Goal: Task Accomplishment & Management: Complete application form

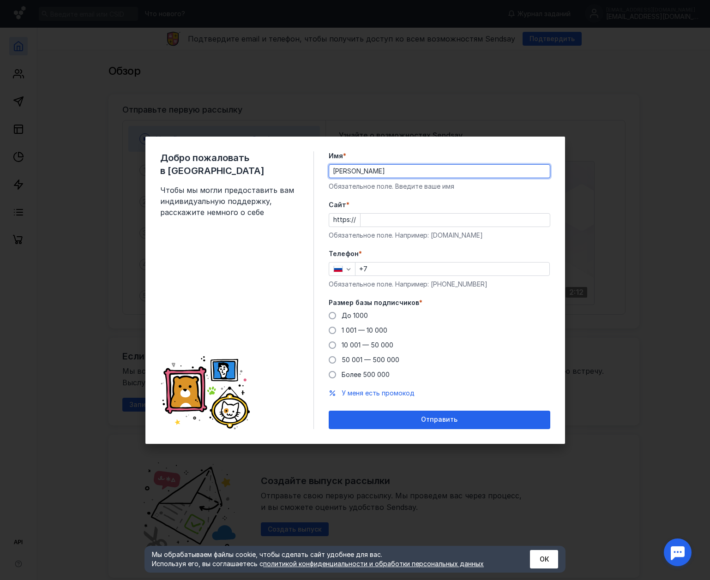
type input "[PERSON_NAME]"
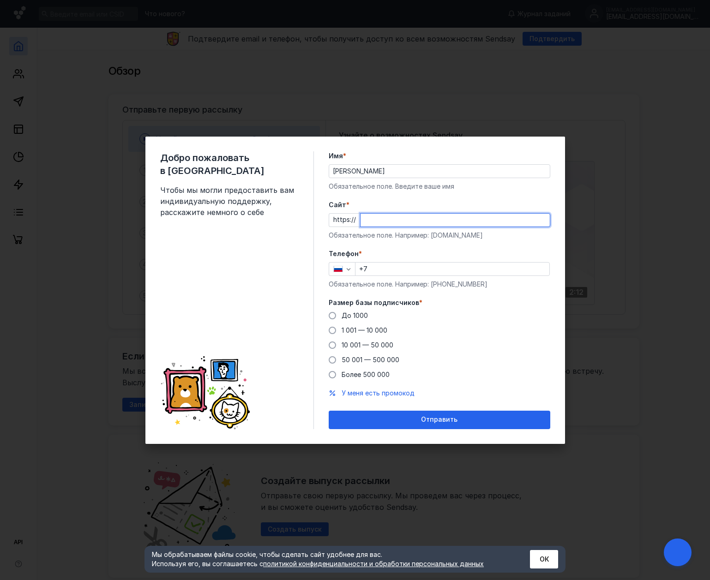
type input """
type input "З"
type input "[DOMAIN_NAME]"
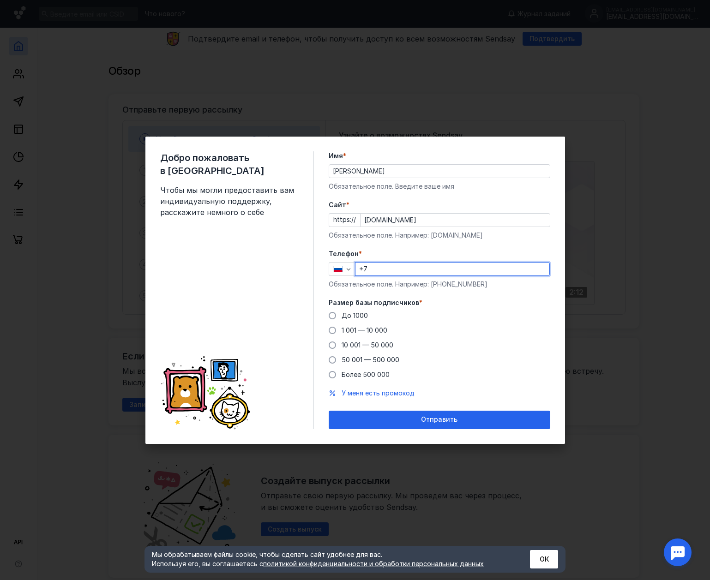
click at [401, 262] on input "+7" at bounding box center [452, 268] width 194 height 13
type input "[PHONE_NUMBER]"
click at [334, 318] on span at bounding box center [331, 315] width 7 height 7
click at [0, 0] on input "До 1000" at bounding box center [0, 0] width 0 height 0
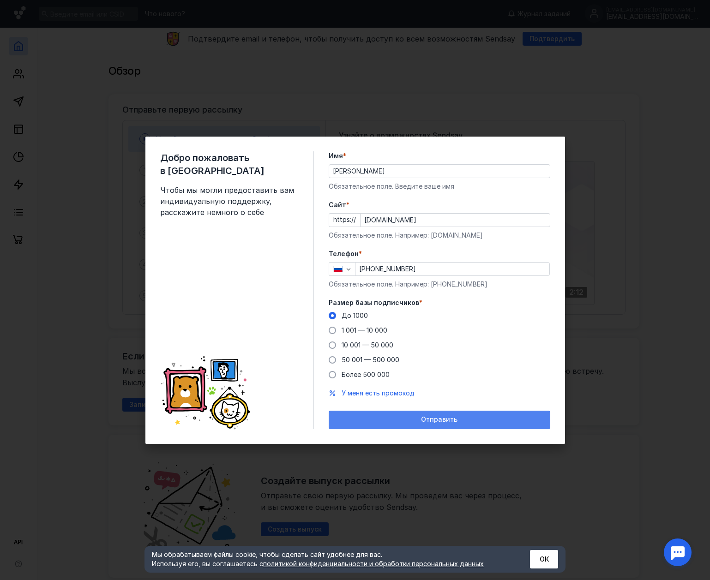
click at [427, 418] on span "Отправить" at bounding box center [439, 420] width 36 height 8
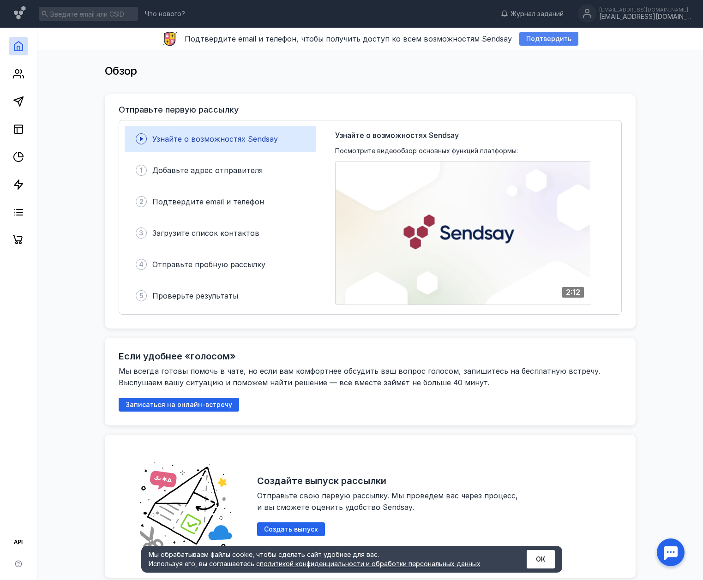
click at [533, 41] on span "Подтвердить" at bounding box center [548, 39] width 45 height 8
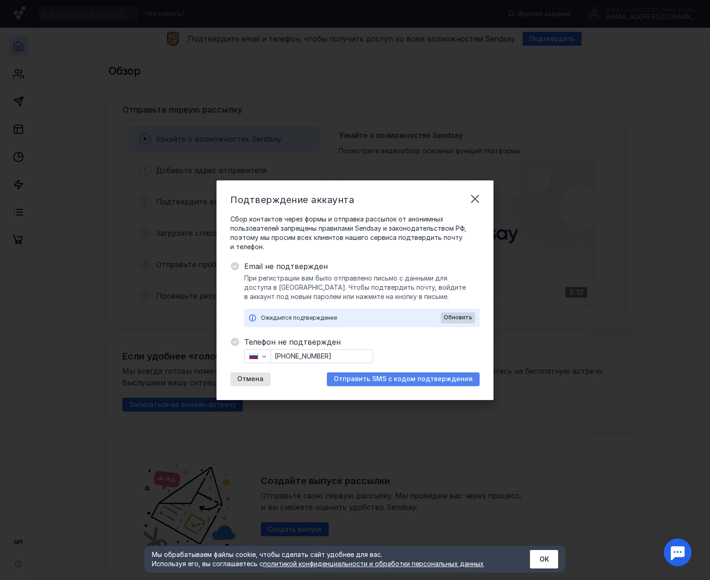
click at [408, 379] on span "Отправить SMS с кодом подтверждения" at bounding box center [403, 379] width 139 height 8
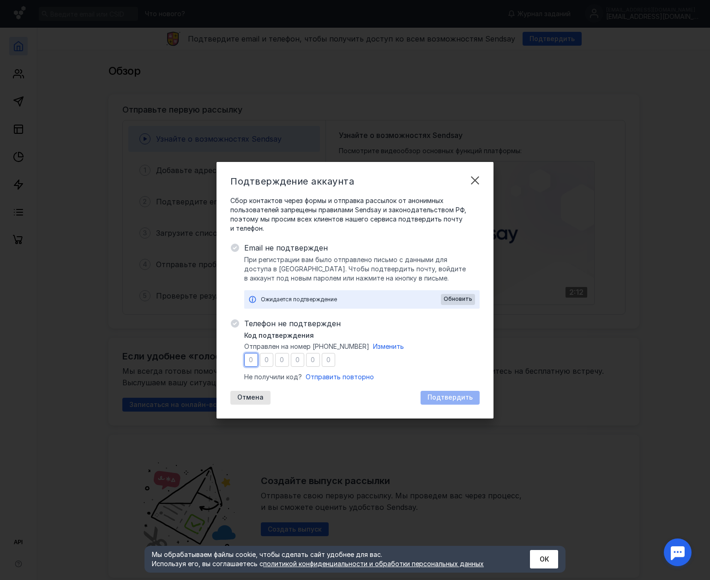
type input "7"
type input "2"
type input "6"
type input "7"
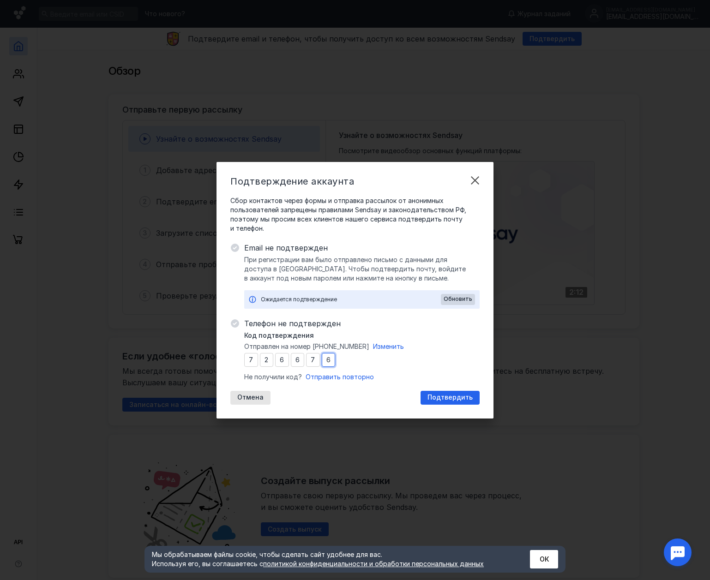
type input "6"
click at [446, 390] on div "Телефон не подтвержден Код подтверждения Отправлен на номер [PHONE_NUMBER] Изме…" at bounding box center [361, 361] width 235 height 87
click at [446, 391] on div "Подтвердить" at bounding box center [449, 398] width 59 height 14
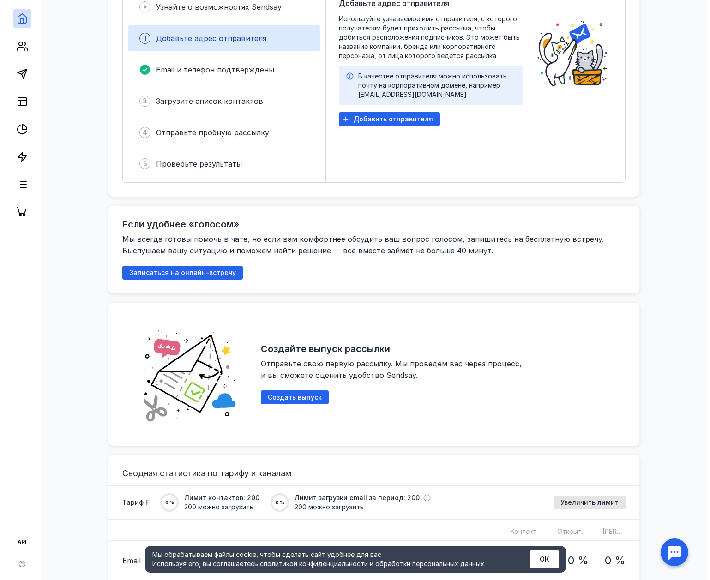
scroll to position [138, 0]
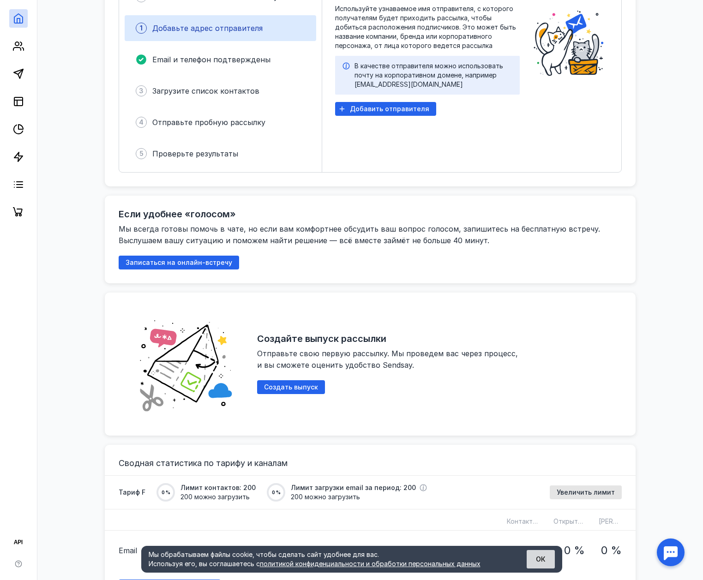
click at [538, 559] on button "ОК" at bounding box center [540, 559] width 28 height 18
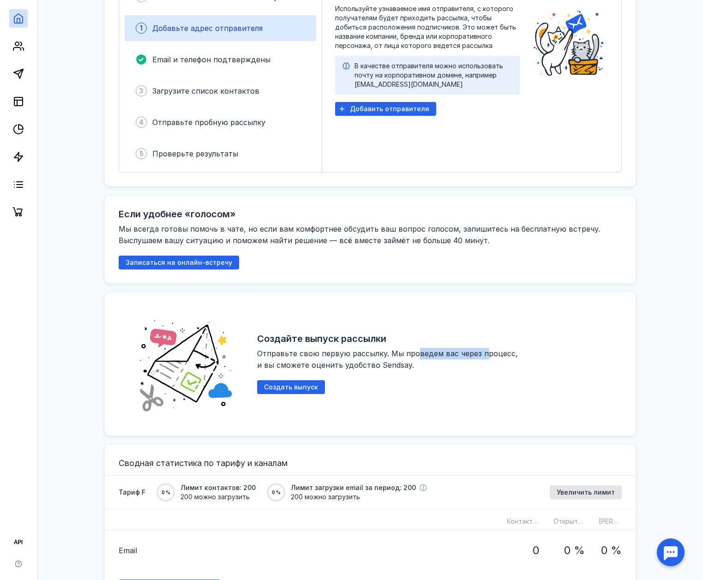
drag, startPoint x: 416, startPoint y: 355, endPoint x: 480, endPoint y: 351, distance: 64.2
click at [480, 351] on span "Отправьте свою первую рассылку. Мы проведем вас через процесс, и вы сможете оце…" at bounding box center [388, 359] width 263 height 21
click at [418, 374] on div "Создайте выпуск рассылки Отправьте свою первую рассылку. Мы проведем вас через …" at bounding box center [439, 363] width 364 height 115
click at [268, 386] on span "Создать выпуск" at bounding box center [291, 387] width 54 height 8
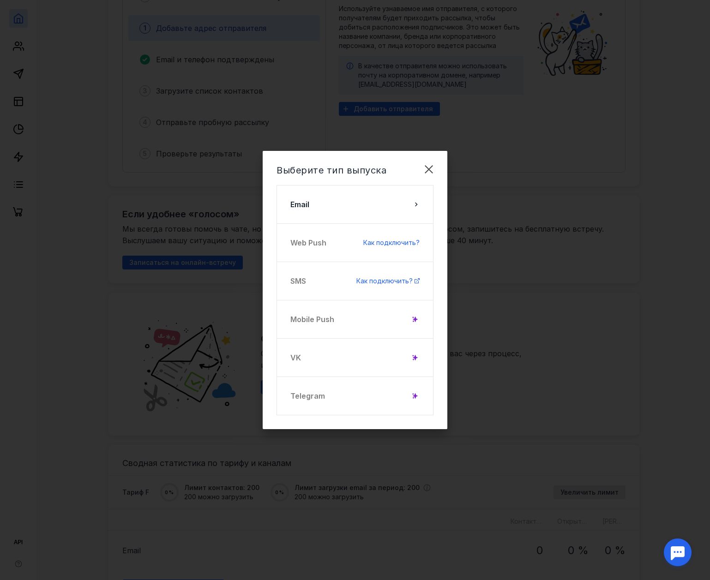
click at [406, 391] on div "Telegram" at bounding box center [354, 395] width 157 height 39
click at [413, 399] on div at bounding box center [414, 395] width 9 height 9
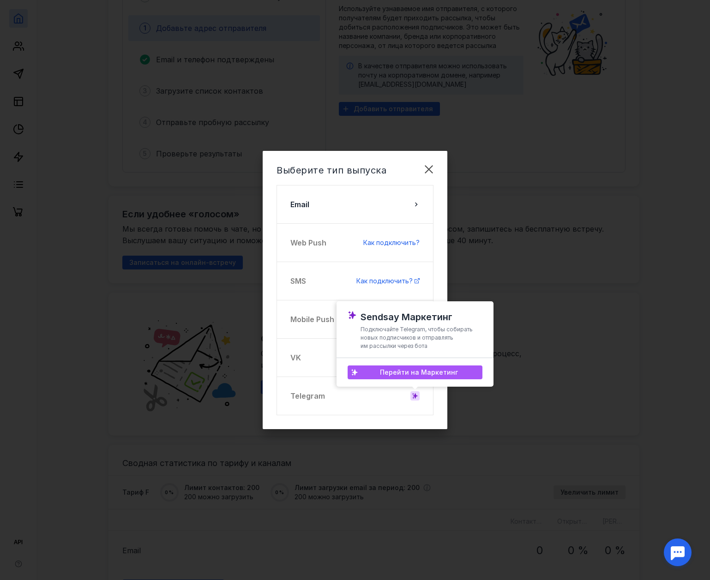
click at [424, 375] on span "Перейти на Маркетинг" at bounding box center [419, 373] width 78 height 8
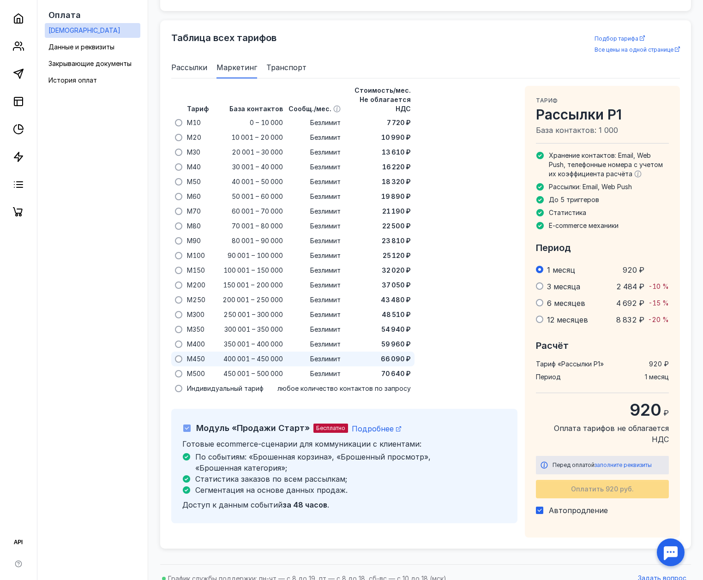
scroll to position [574, 0]
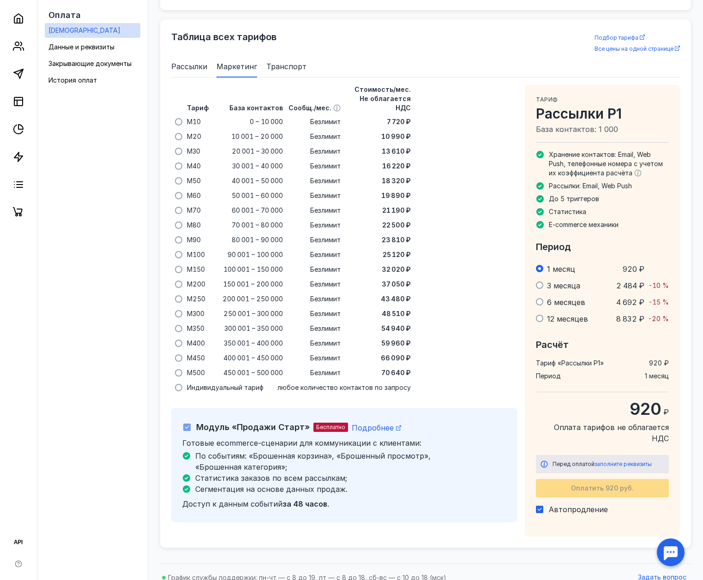
click at [548, 290] on span "3 месяца" at bounding box center [563, 285] width 33 height 9
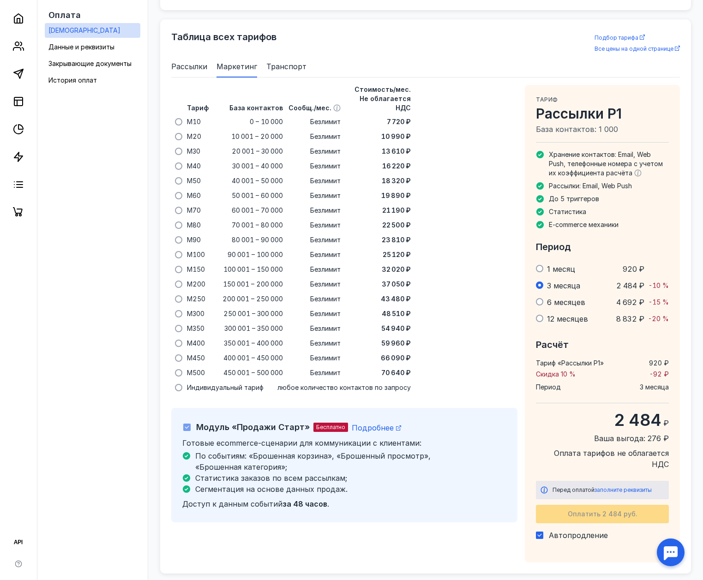
click at [547, 300] on span "6 месяцев" at bounding box center [566, 302] width 38 height 9
click at [546, 311] on td "12 месяцев" at bounding box center [571, 318] width 56 height 17
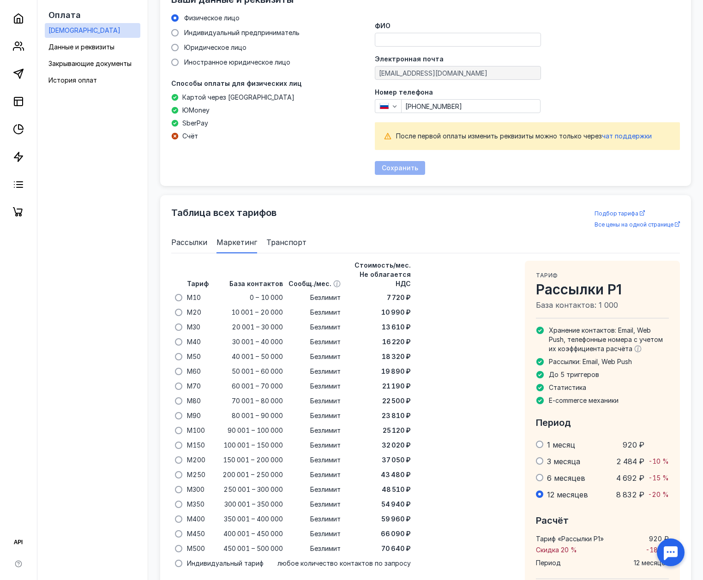
scroll to position [389, 0]
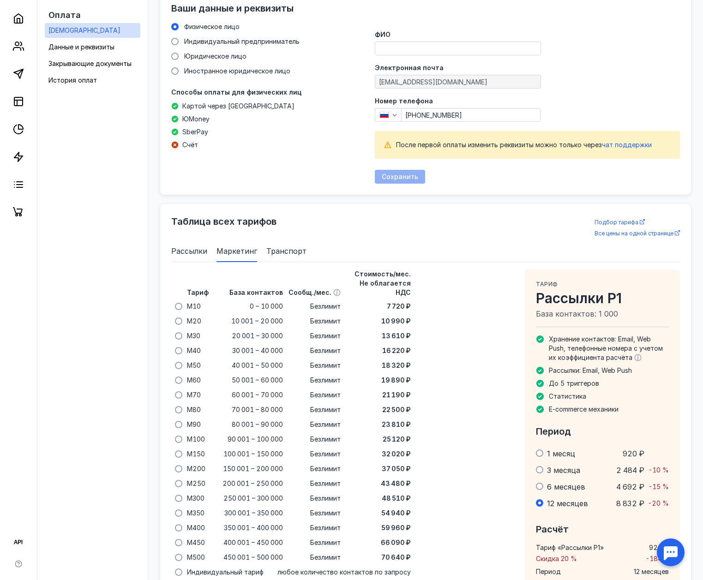
click at [194, 251] on span "Рассылки" at bounding box center [189, 250] width 36 height 11
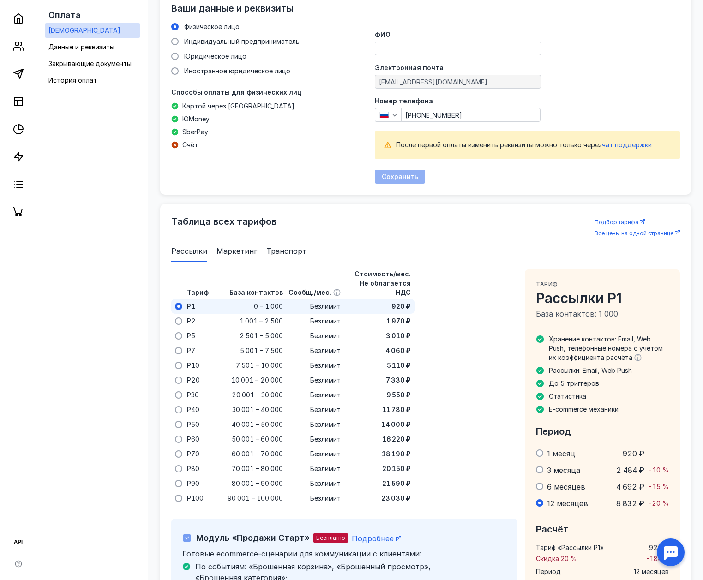
click at [240, 247] on span "Маркетинг" at bounding box center [236, 250] width 41 height 11
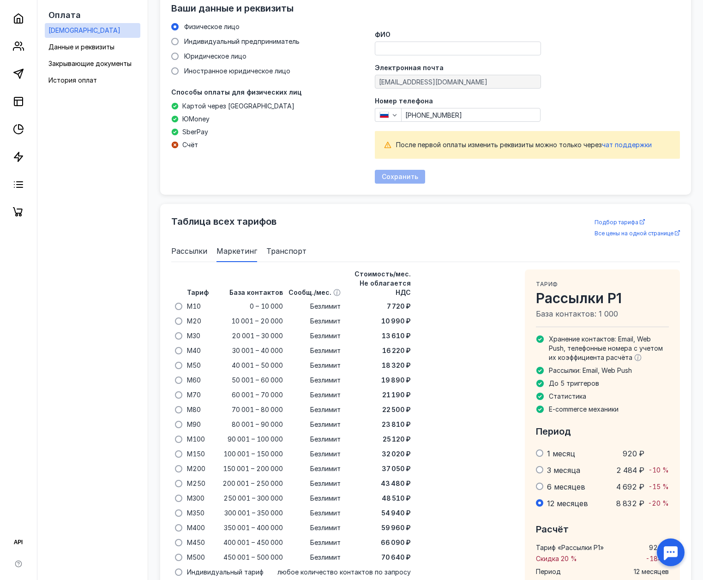
click at [287, 254] on span "Транспорт" at bounding box center [286, 250] width 40 height 11
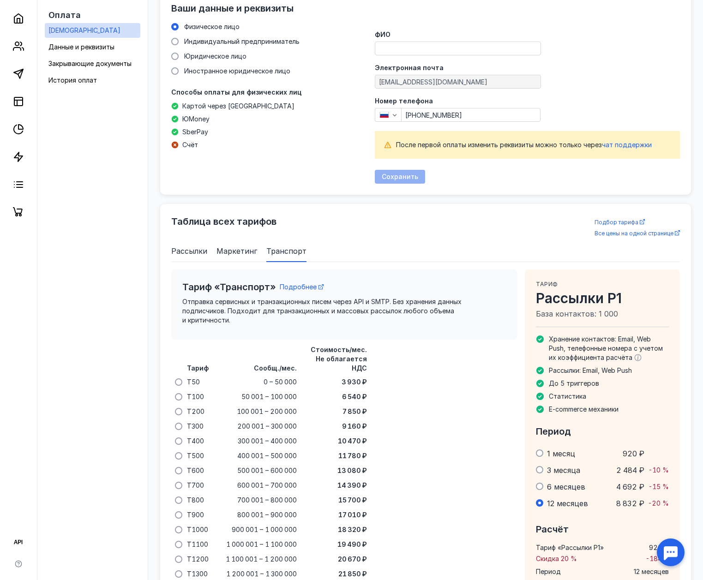
click at [237, 250] on span "Маркетинг" at bounding box center [236, 250] width 41 height 11
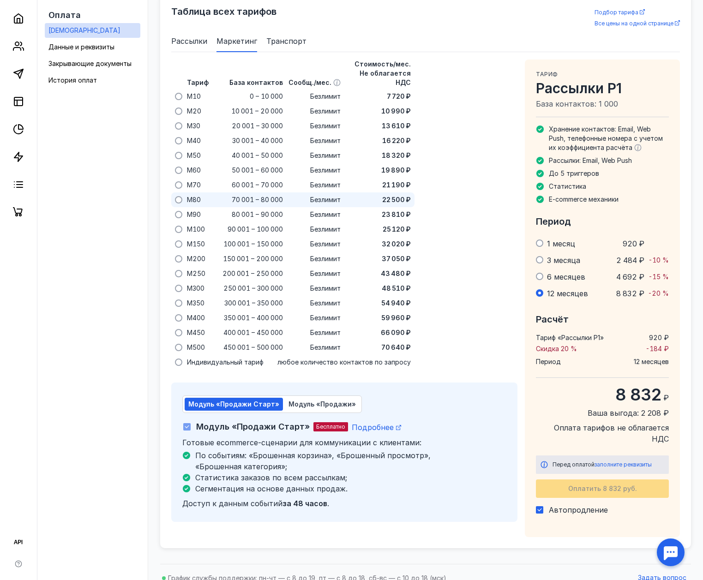
scroll to position [600, 0]
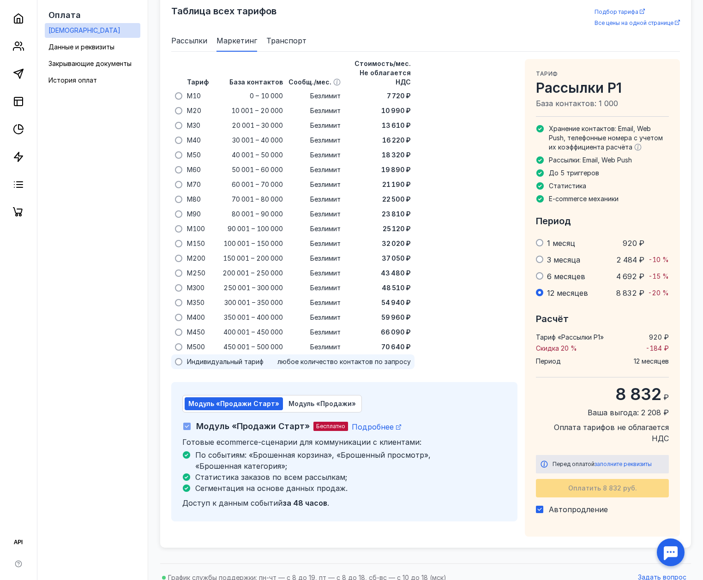
click at [180, 358] on span at bounding box center [178, 361] width 7 height 7
click at [0, 0] on input "radio" at bounding box center [0, 0] width 0 height 0
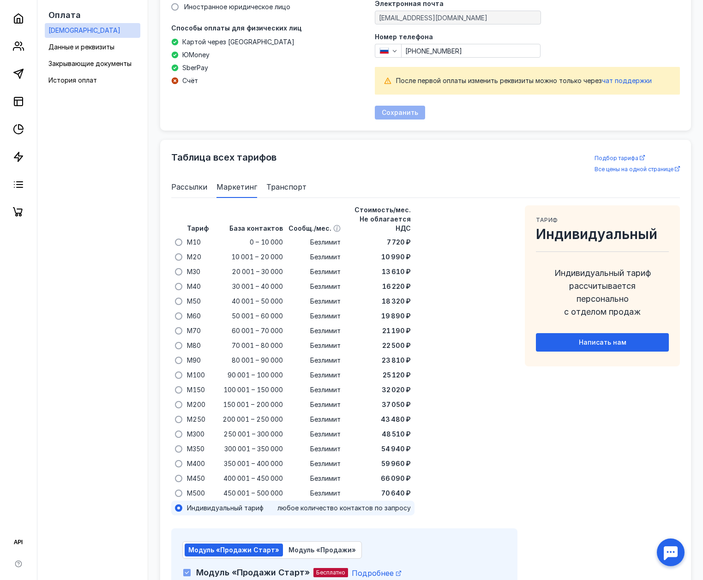
scroll to position [402, 0]
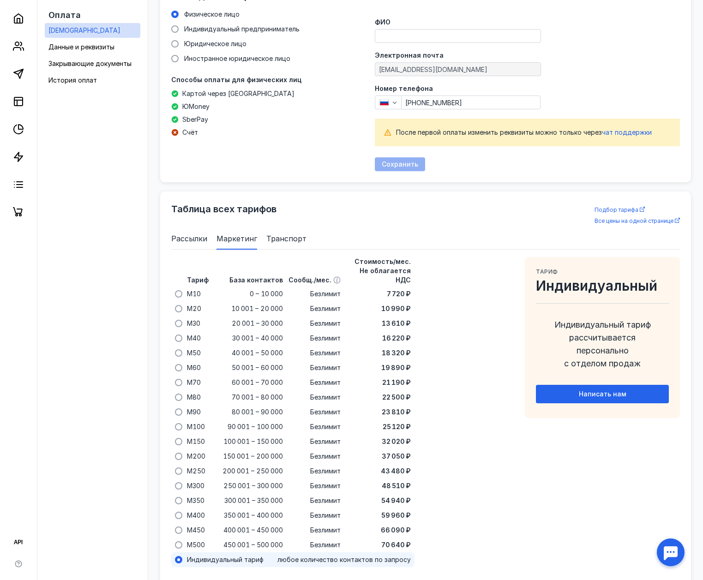
click at [195, 237] on span "Рассылки" at bounding box center [189, 238] width 36 height 11
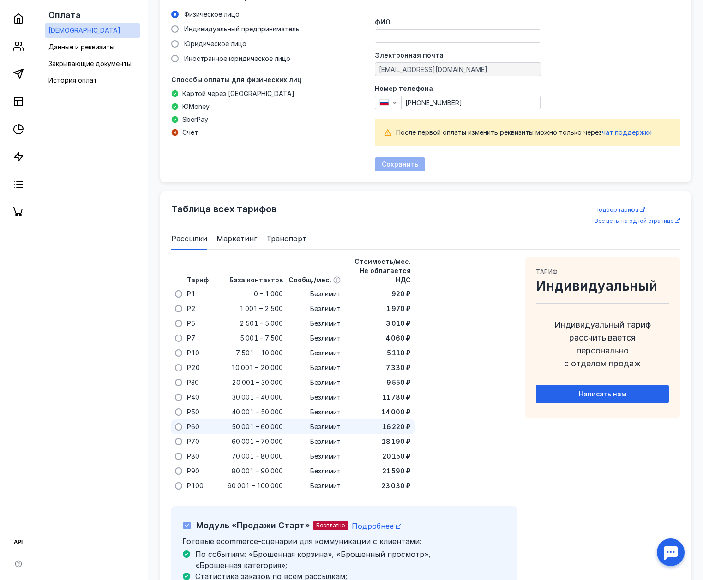
click at [183, 419] on div at bounding box center [178, 426] width 12 height 15
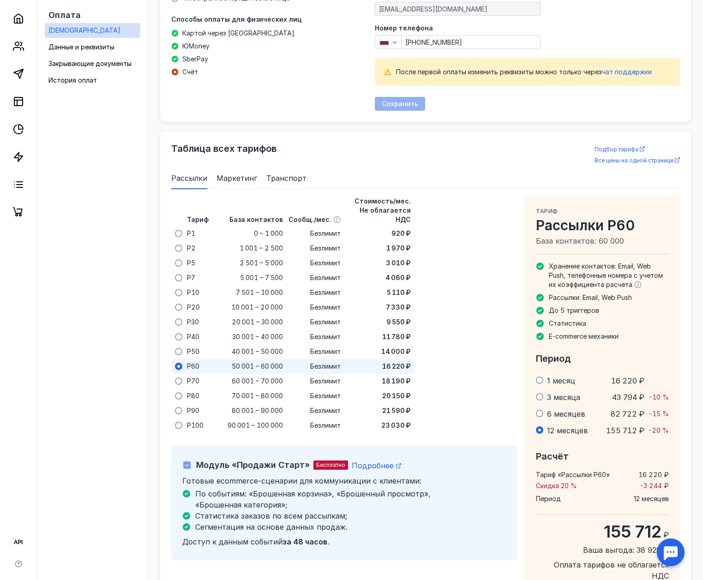
scroll to position [494, 0]
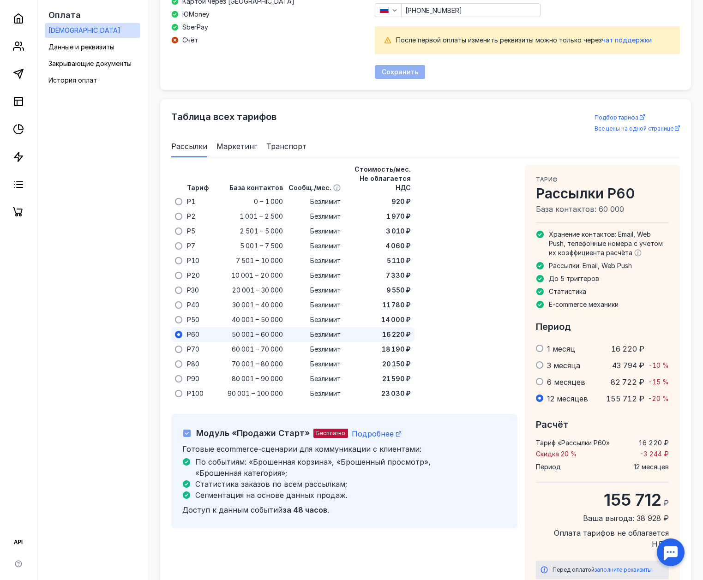
click at [556, 349] on span "1 месяц" at bounding box center [561, 348] width 28 height 9
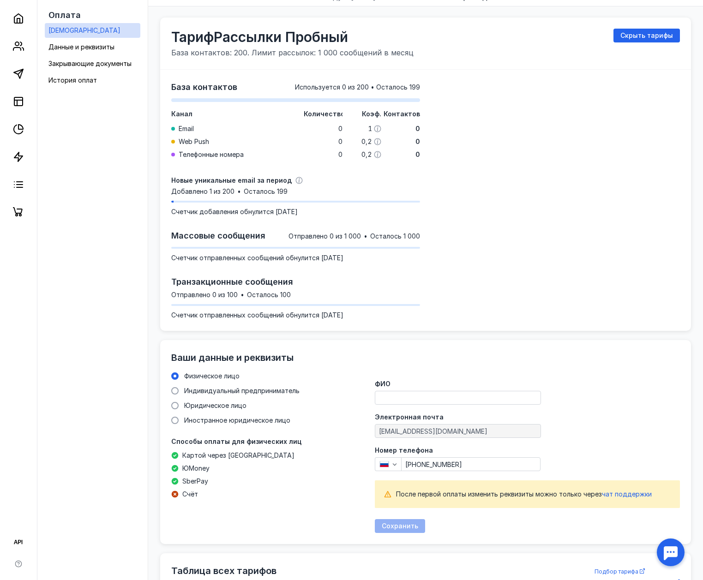
scroll to position [20, 0]
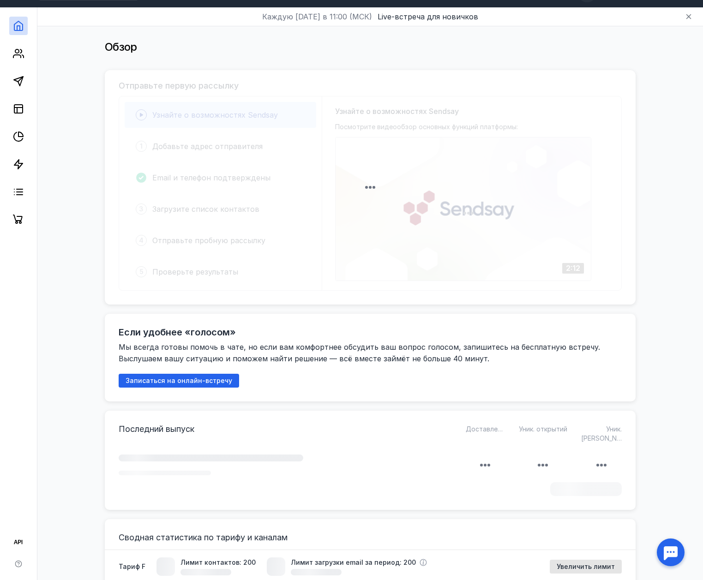
scroll to position [138, 0]
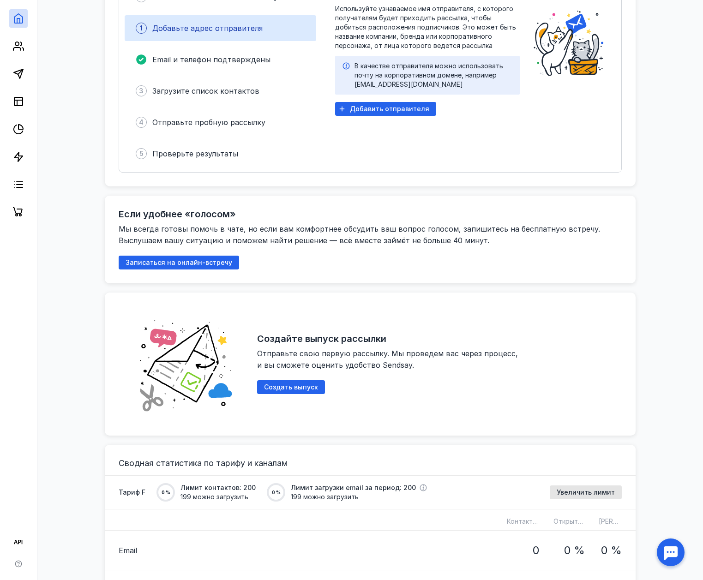
click at [289, 378] on div "Создайте выпуск рассылки Отправьте свою первую рассылку. Мы проведем вас через …" at bounding box center [439, 363] width 364 height 115
click at [287, 378] on div "Создайте выпуск рассылки Отправьте свою первую рассылку. Мы проведем вас через …" at bounding box center [439, 363] width 364 height 115
click at [285, 378] on div "Создайте выпуск рассылки Отправьте свою первую рассылку. Мы проведем вас через …" at bounding box center [439, 363] width 364 height 115
click at [301, 382] on div "Создать выпуск" at bounding box center [291, 387] width 68 height 14
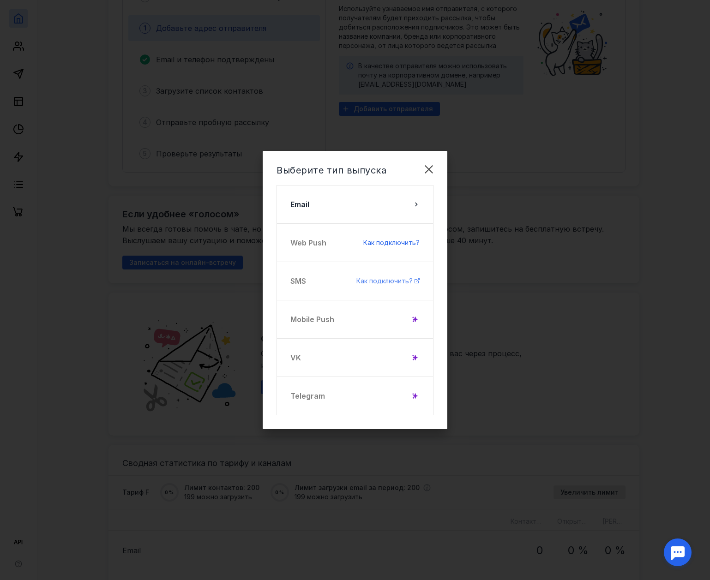
click at [380, 279] on span "Как подключить?" at bounding box center [384, 281] width 56 height 8
